Goal: Check status: Check status

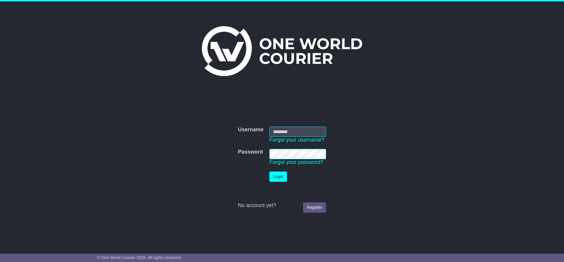
type input "**********"
click at [279, 174] on button "Login" at bounding box center [278, 176] width 18 height 10
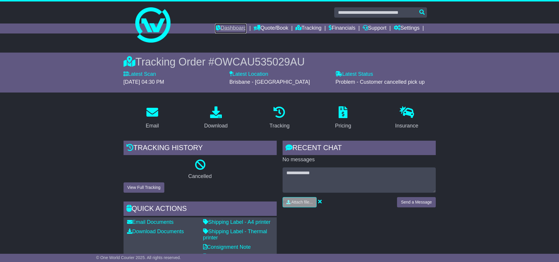
click at [233, 27] on link "Dashboard" at bounding box center [230, 28] width 31 height 10
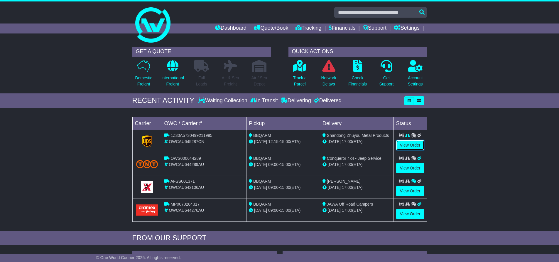
click at [407, 147] on link "View Order" at bounding box center [410, 145] width 28 height 10
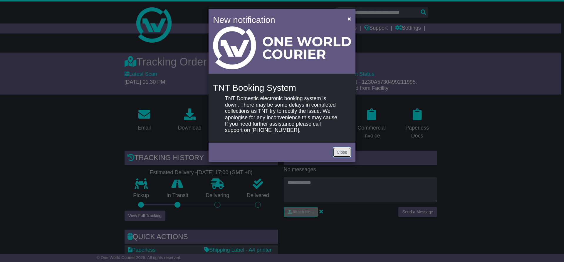
click at [337, 149] on link "Close" at bounding box center [342, 152] width 18 height 10
click at [342, 152] on link "Close" at bounding box center [342, 152] width 18 height 10
